Goal: Transaction & Acquisition: Purchase product/service

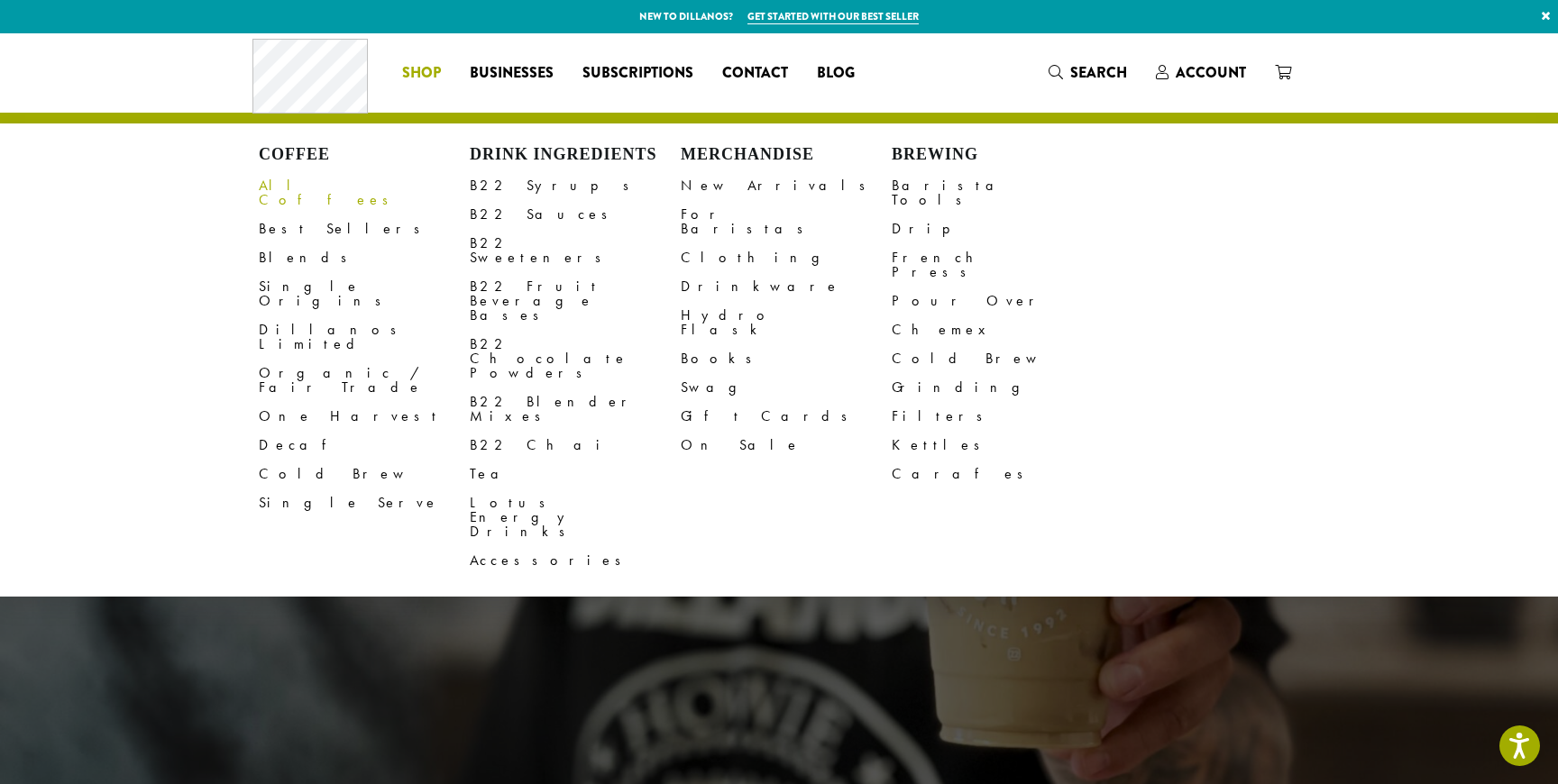
click at [269, 184] on link "All Coffees" at bounding box center [365, 193] width 211 height 44
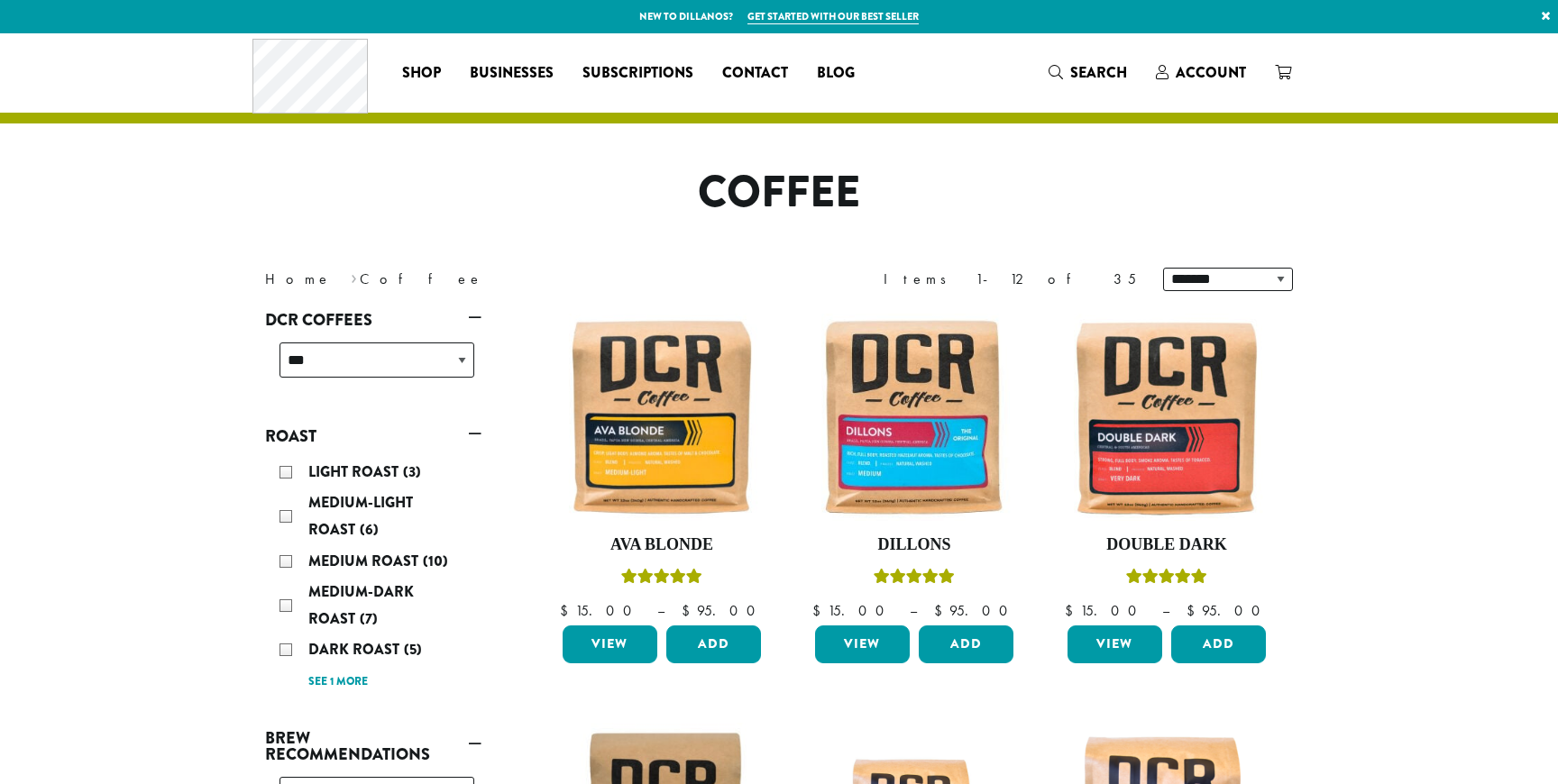
click at [679, 467] on img at bounding box center [662, 417] width 207 height 207
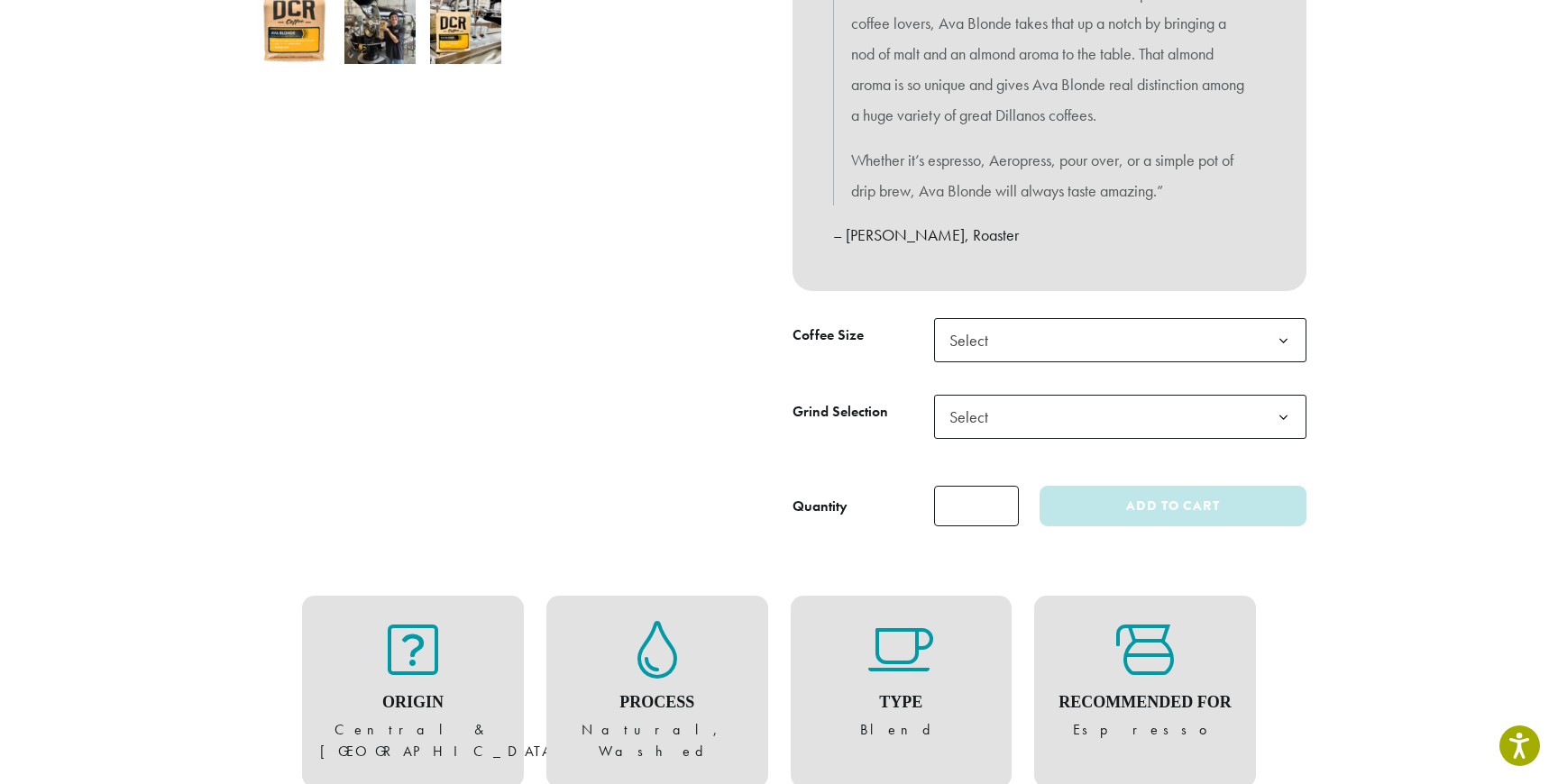
scroll to position [678, 0]
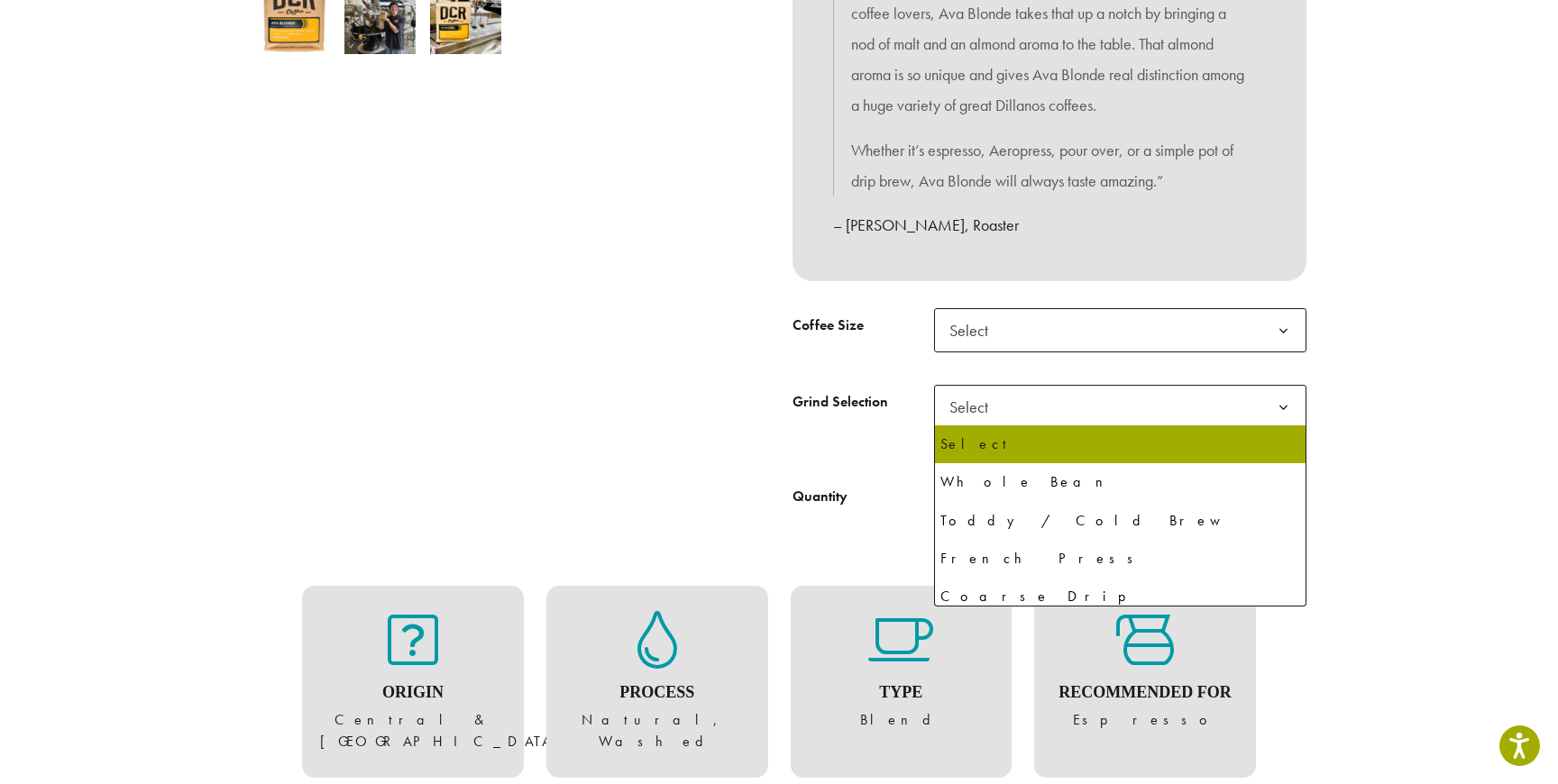
click at [1131, 404] on span "Select" at bounding box center [1120, 407] width 372 height 44
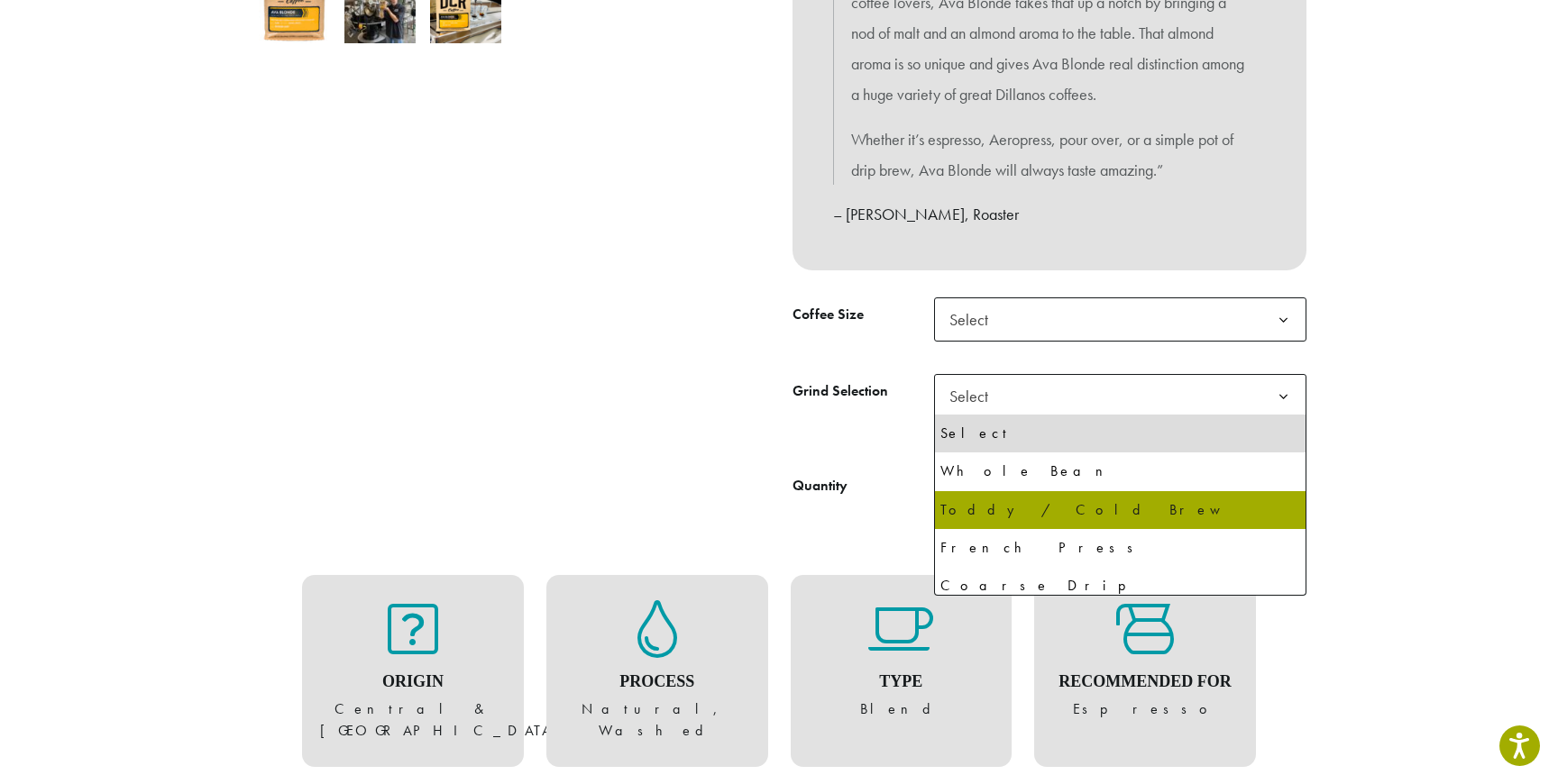
scroll to position [1, 0]
